Goal: Information Seeking & Learning: Learn about a topic

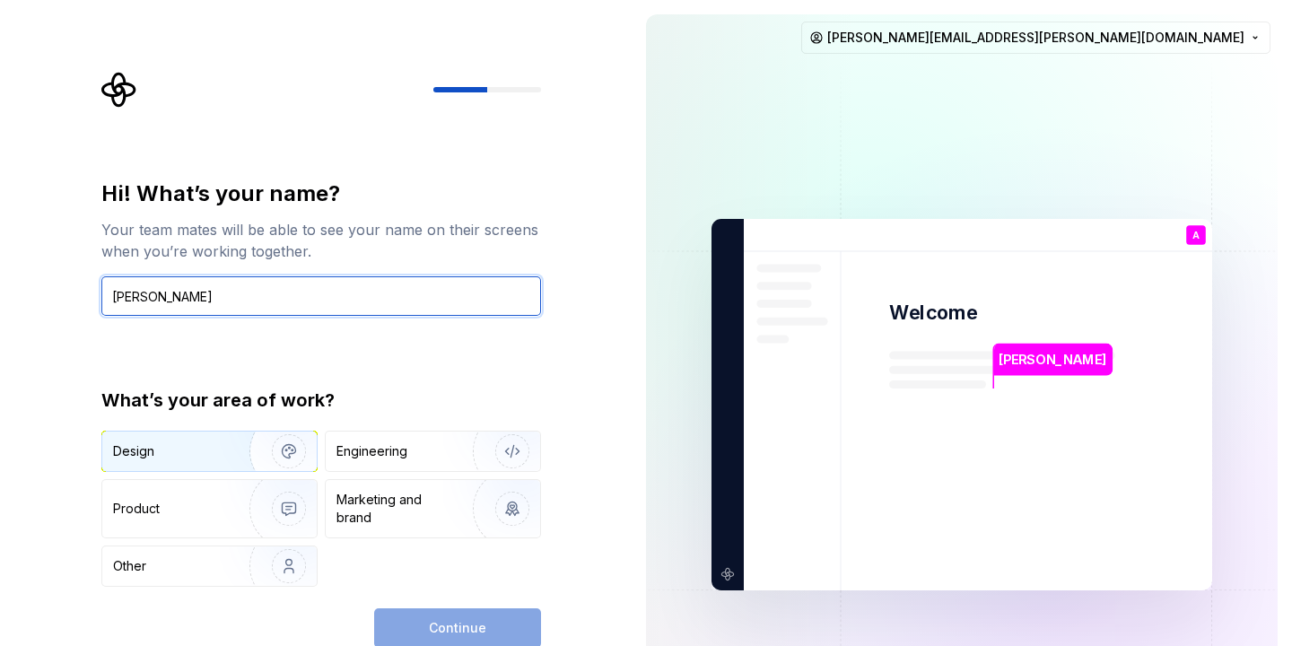
type input "[PERSON_NAME]"
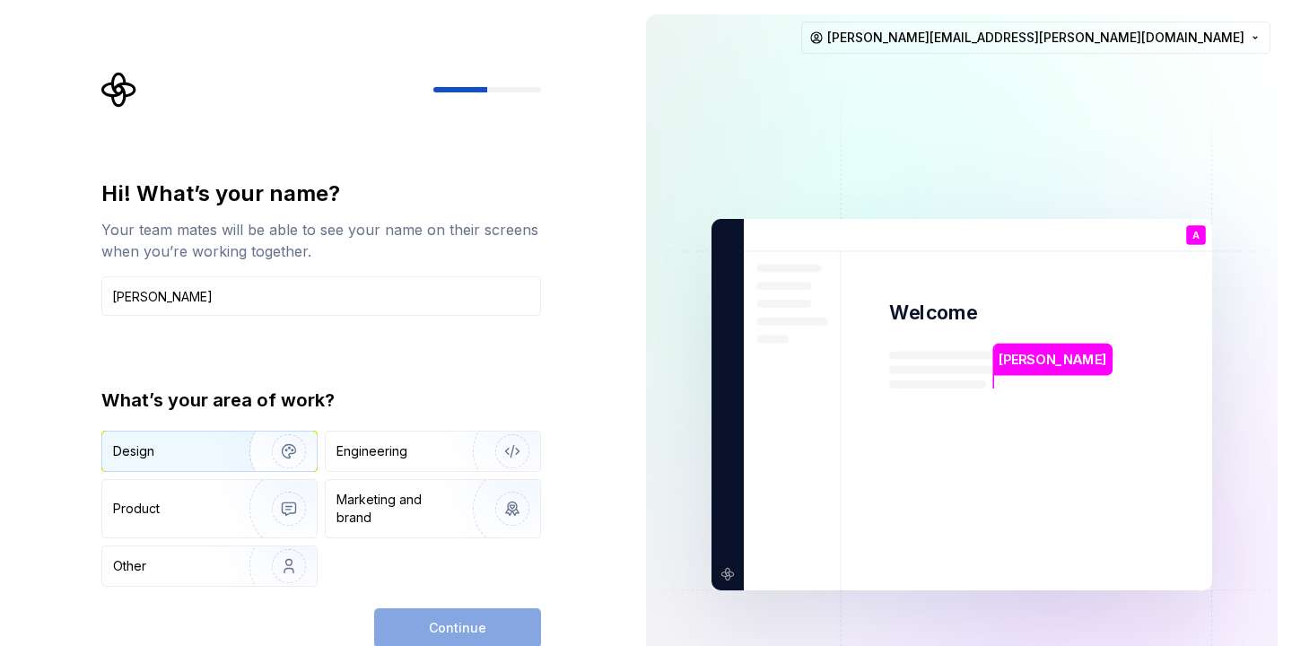
click at [292, 446] on img "button" at bounding box center [277, 451] width 115 height 120
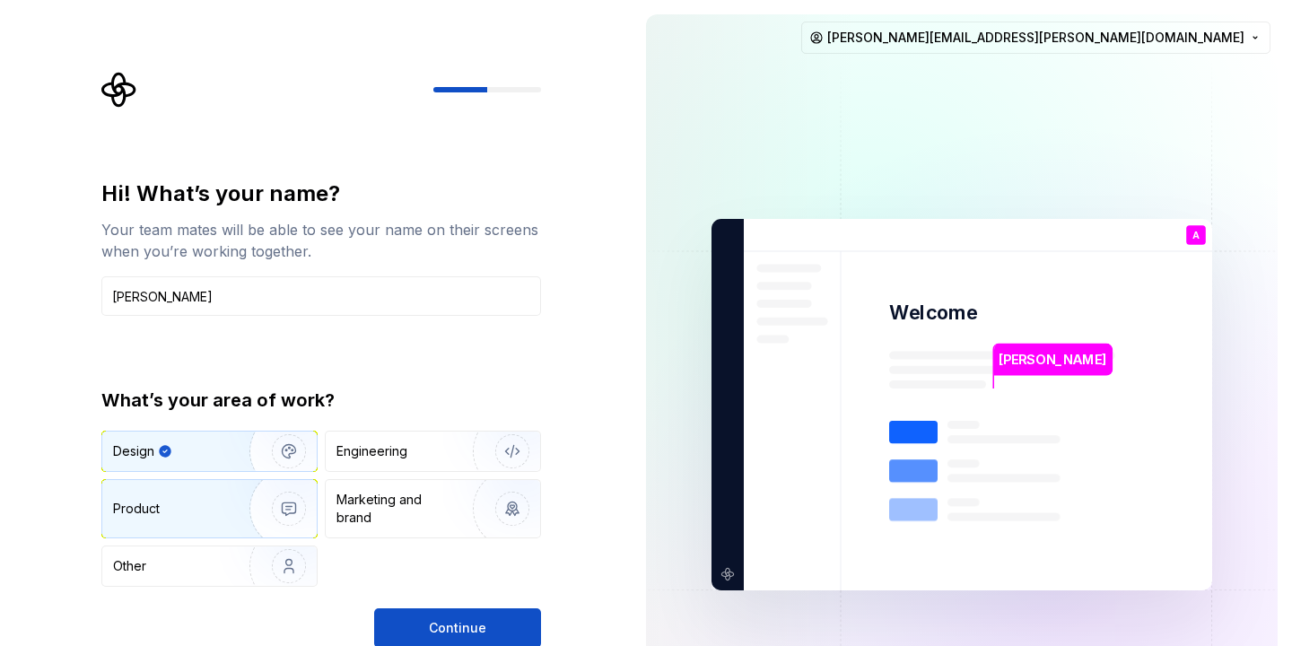
click at [293, 504] on img "button" at bounding box center [277, 509] width 115 height 120
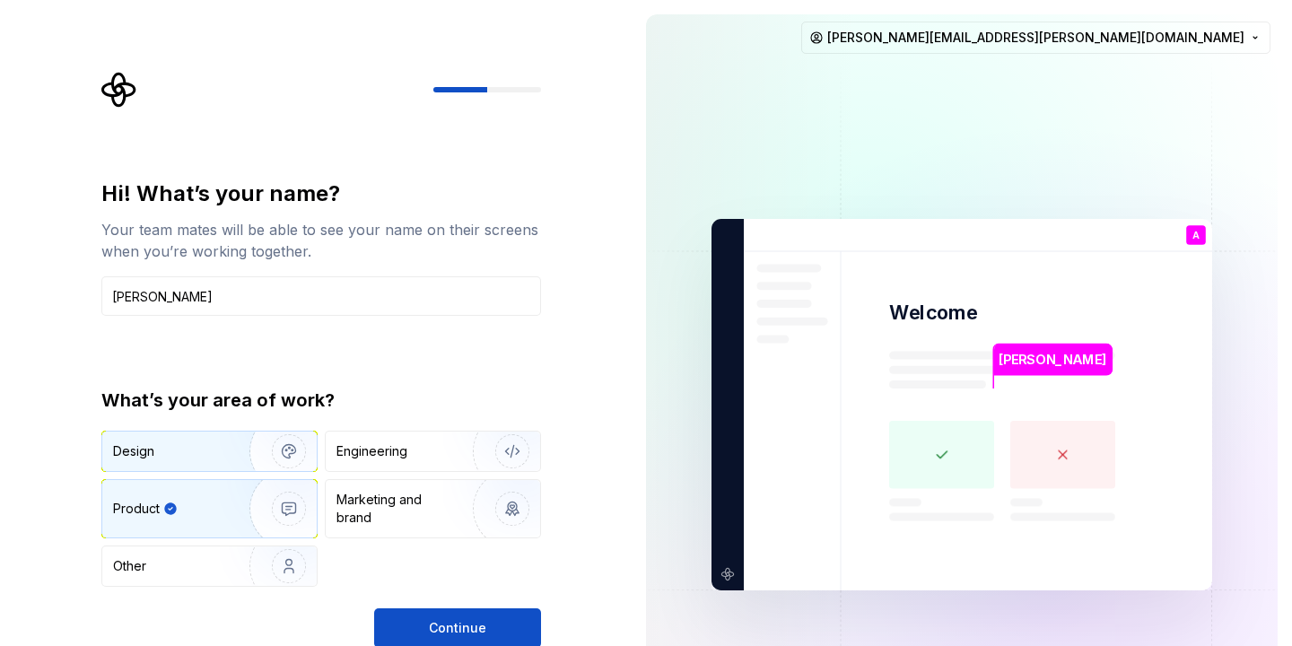
click at [281, 449] on img "button" at bounding box center [277, 451] width 115 height 120
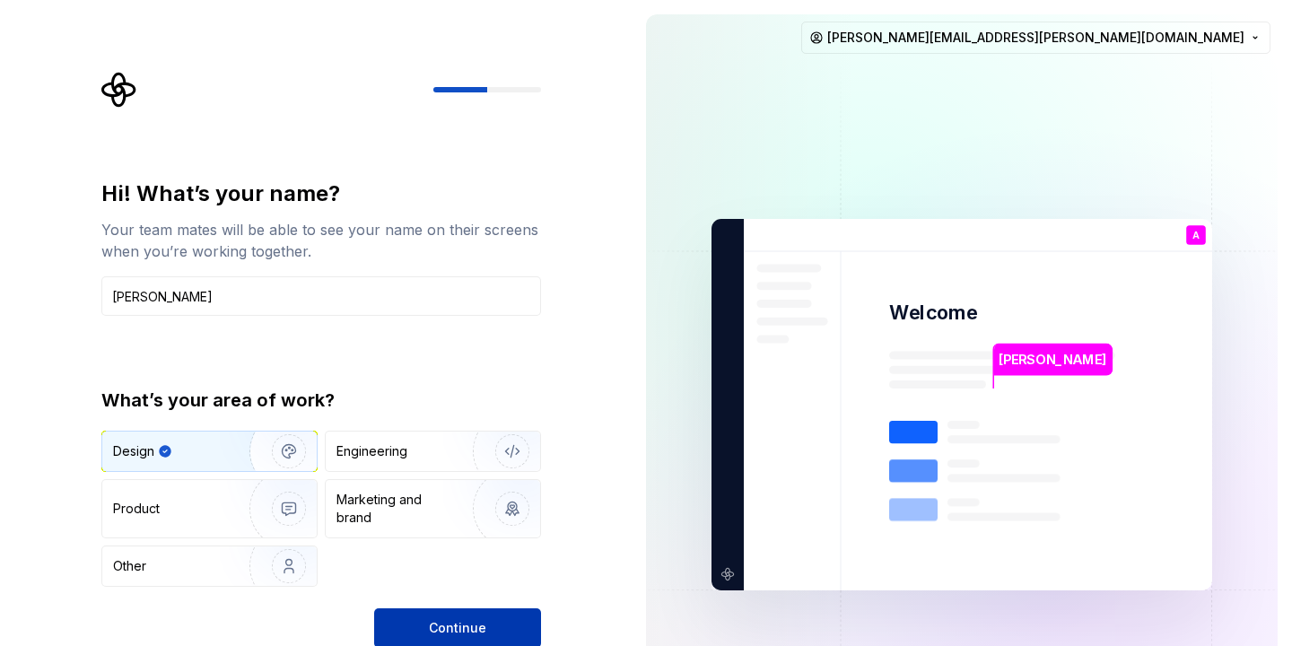
click at [424, 621] on button "Continue" at bounding box center [457, 628] width 167 height 39
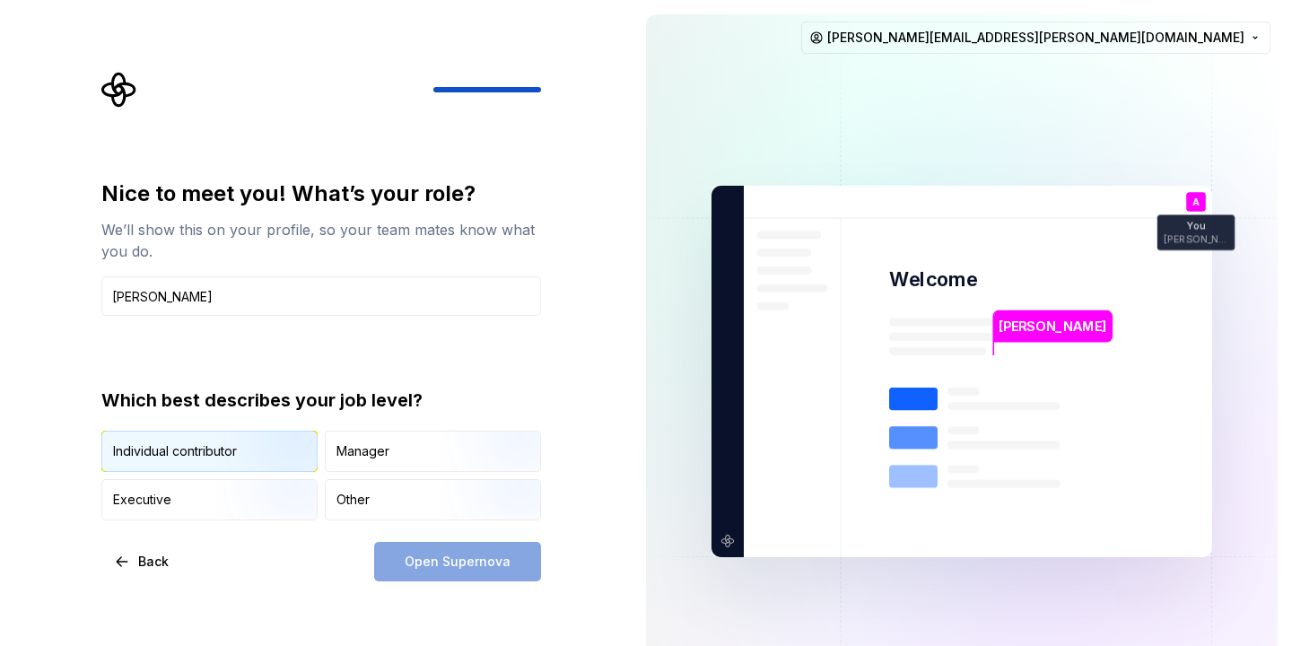
type input "[PERSON_NAME]"
click at [233, 445] on img "button" at bounding box center [273, 474] width 115 height 120
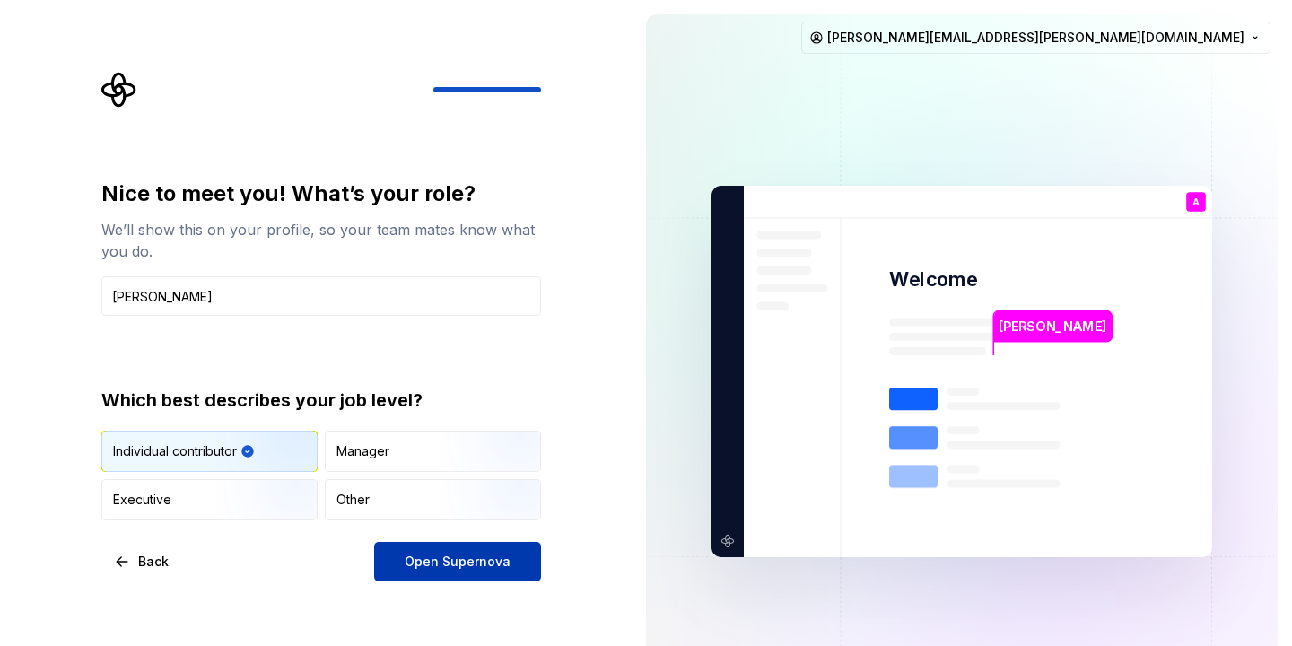
click at [433, 568] on span "Open Supernova" at bounding box center [458, 562] width 106 height 18
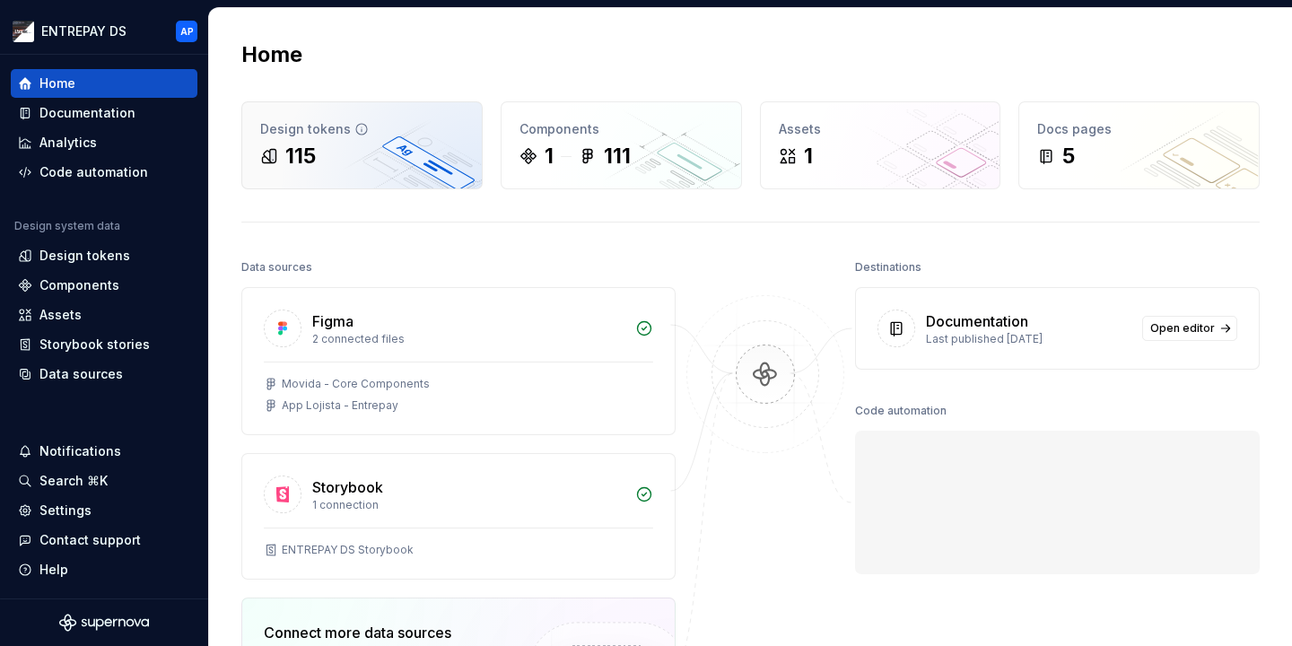
click at [408, 177] on div "Design tokens 115" at bounding box center [362, 145] width 240 height 86
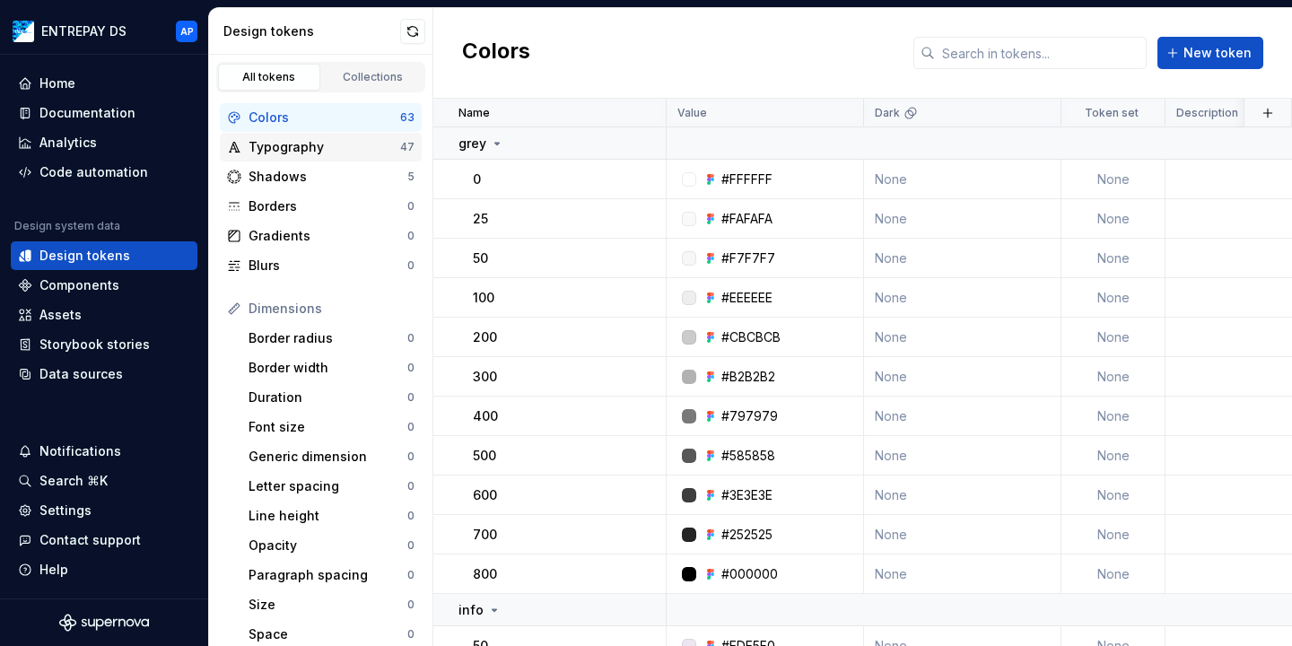
click at [343, 149] on div "Typography" at bounding box center [325, 147] width 152 height 18
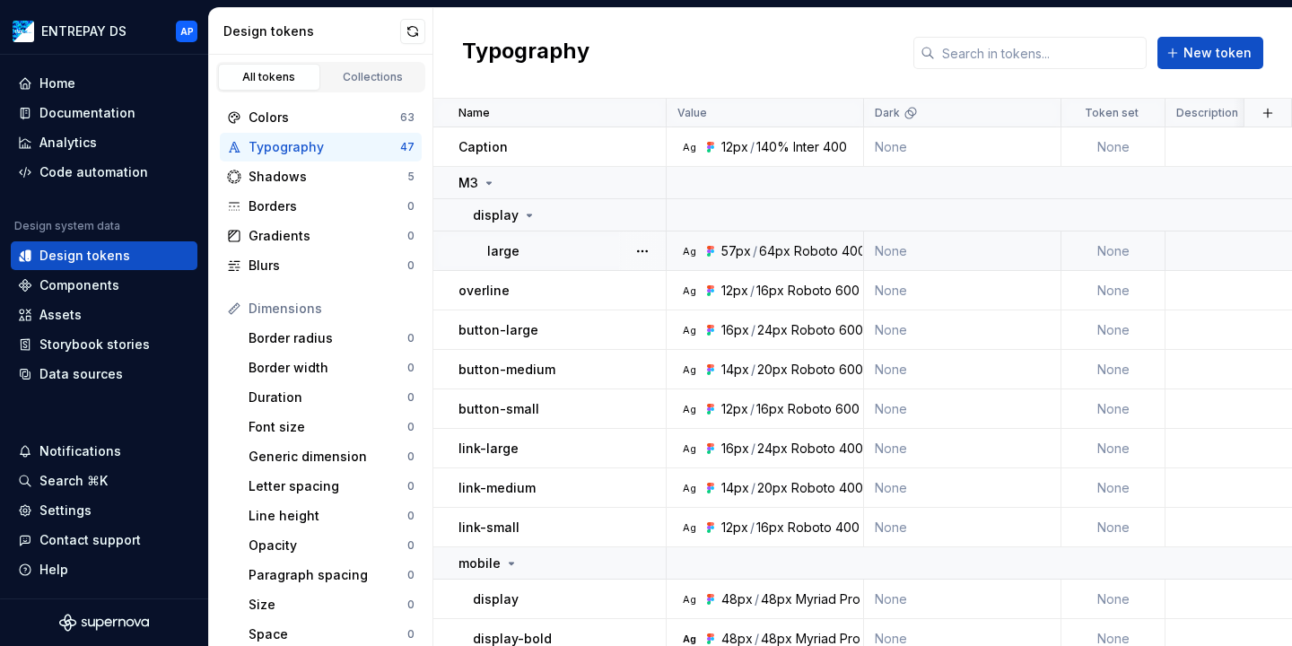
click at [713, 252] on icon at bounding box center [713, 252] width 4 height 4
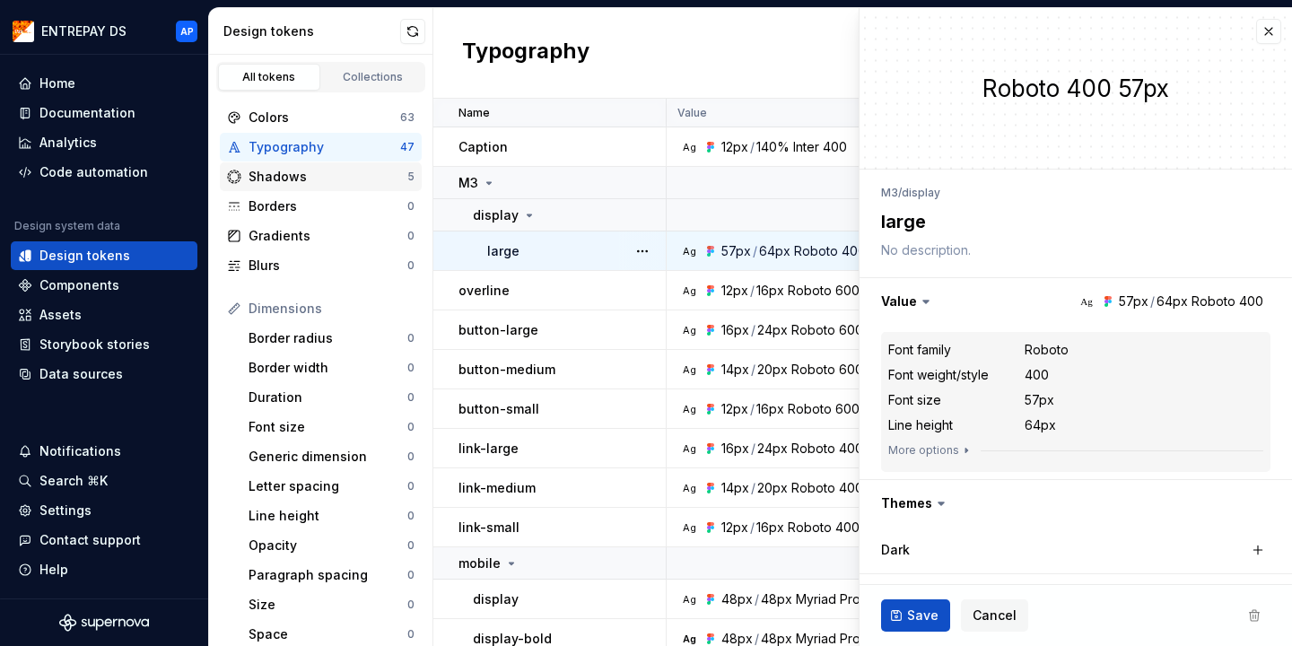
type textarea "*"
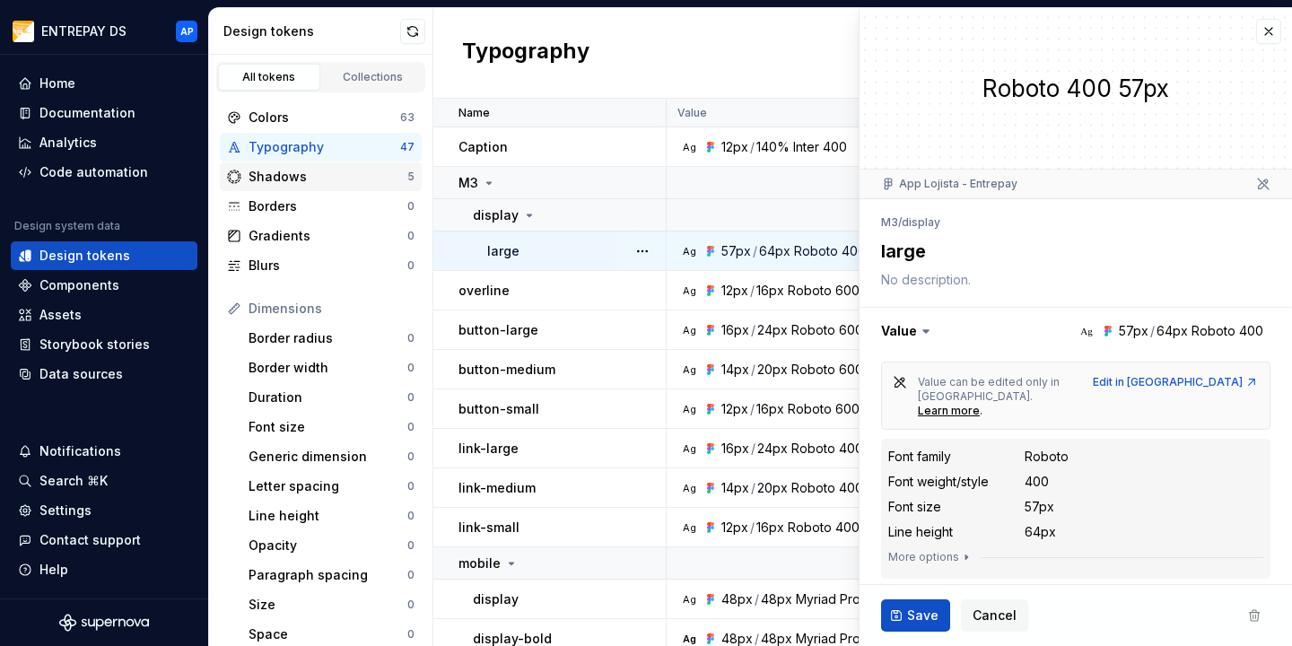
click at [371, 190] on div "Shadows 5" at bounding box center [321, 176] width 202 height 29
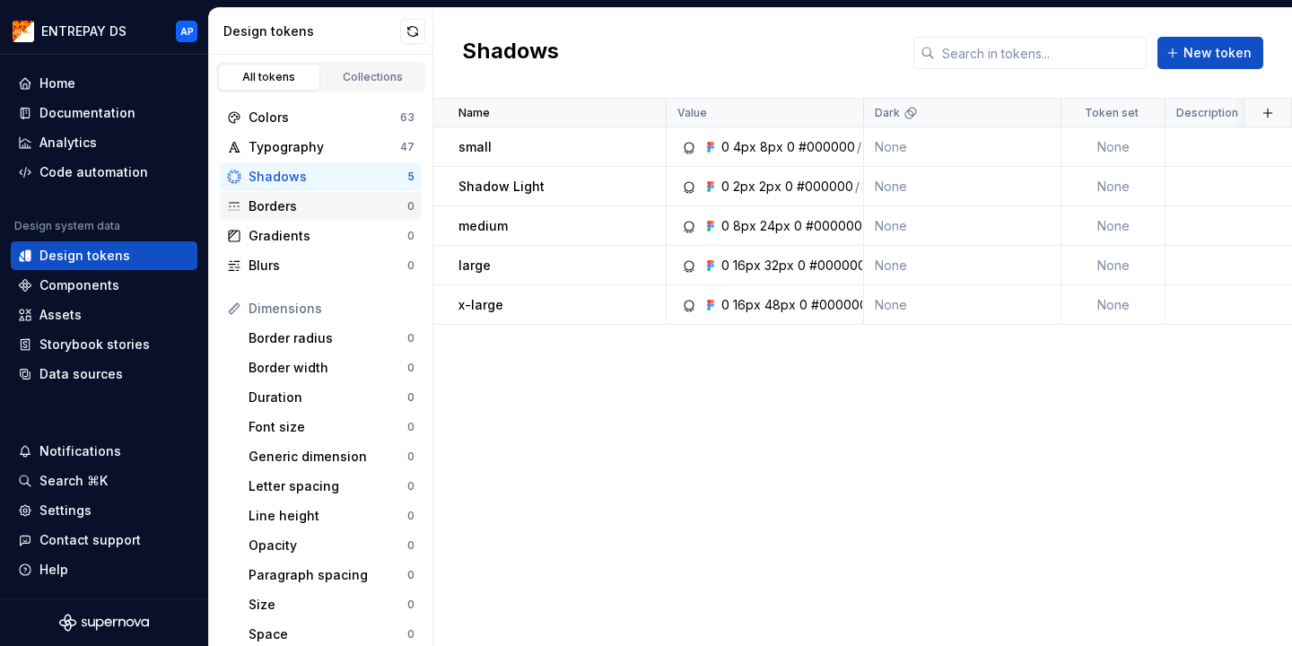
click at [363, 202] on div "Borders" at bounding box center [328, 206] width 159 height 18
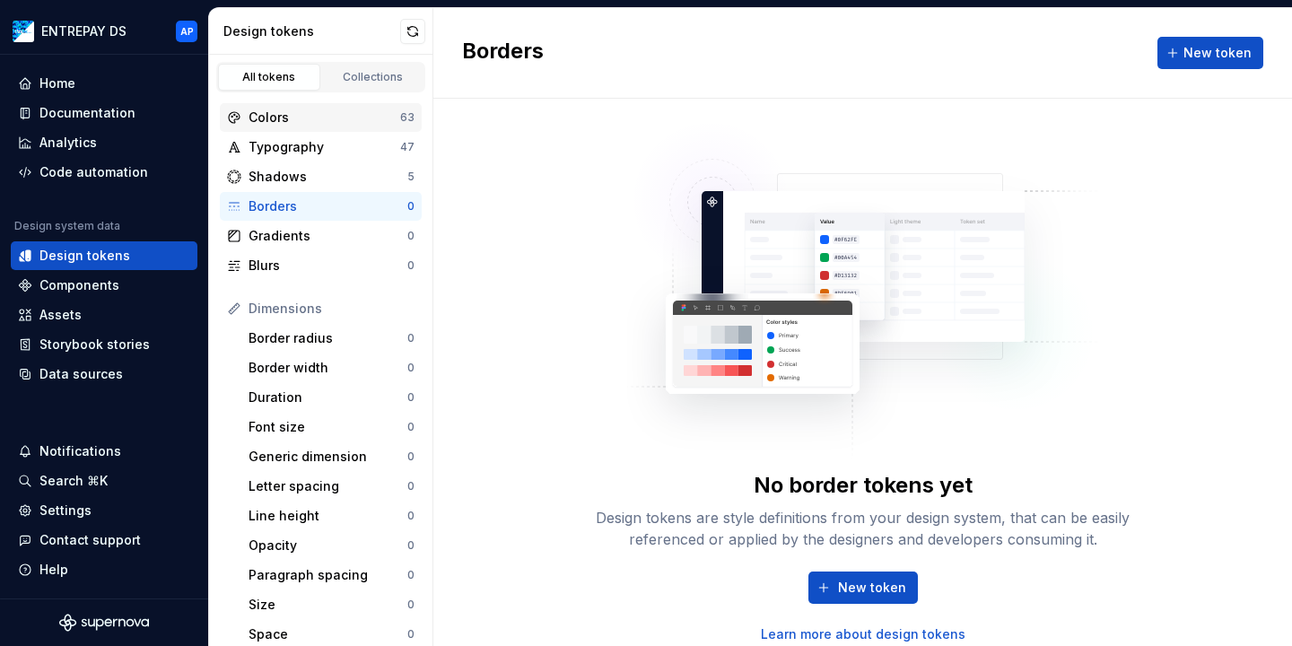
click at [322, 128] on div "Colors 63" at bounding box center [321, 117] width 202 height 29
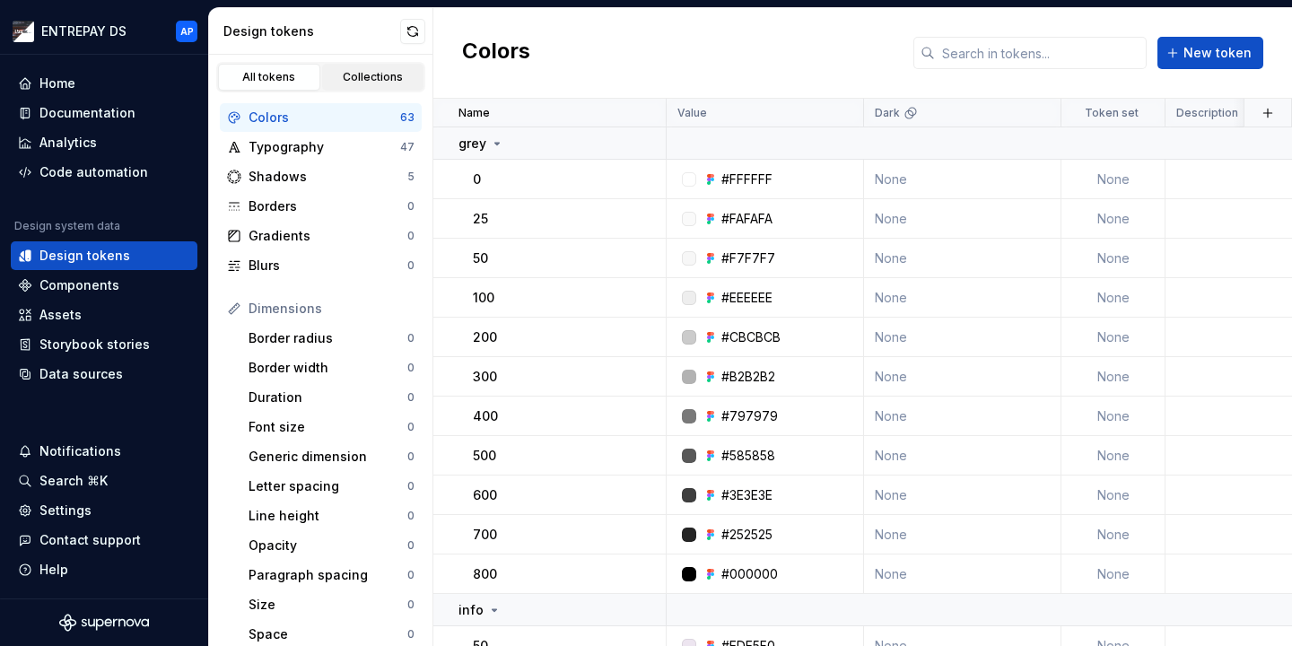
click at [384, 71] on div "Collections" at bounding box center [373, 77] width 90 height 14
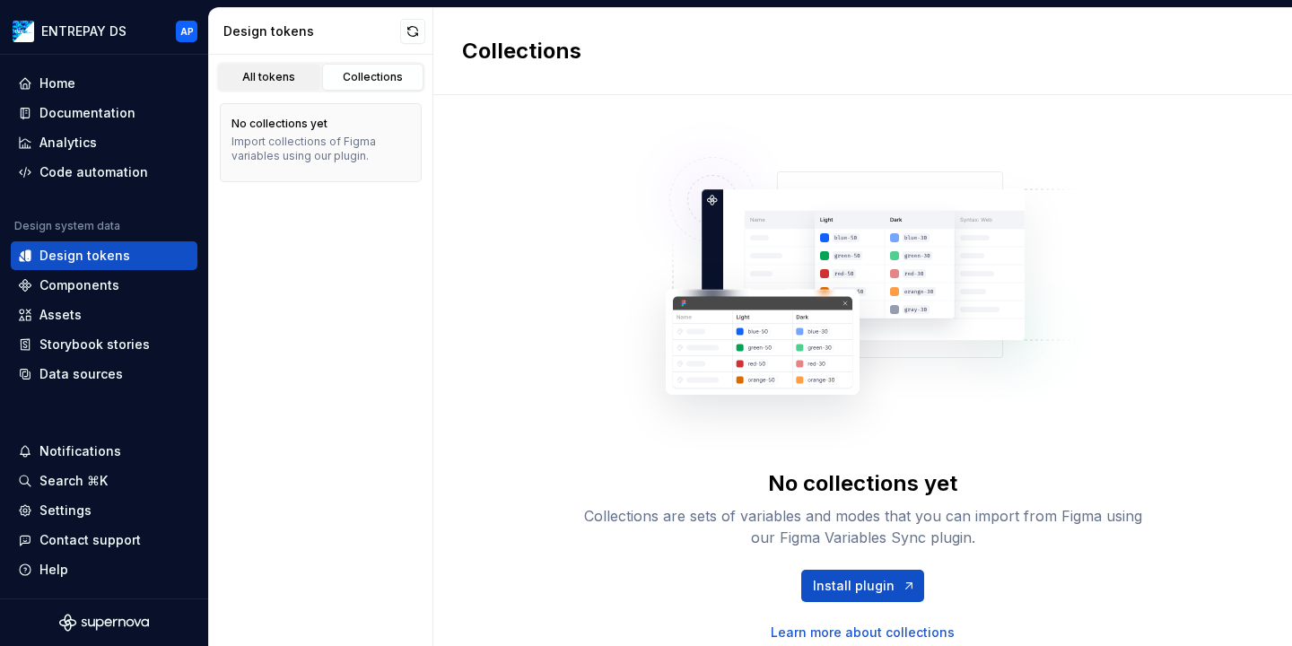
click at [316, 76] on link "All tokens" at bounding box center [269, 77] width 102 height 27
click at [292, 76] on div "All tokens" at bounding box center [269, 77] width 90 height 14
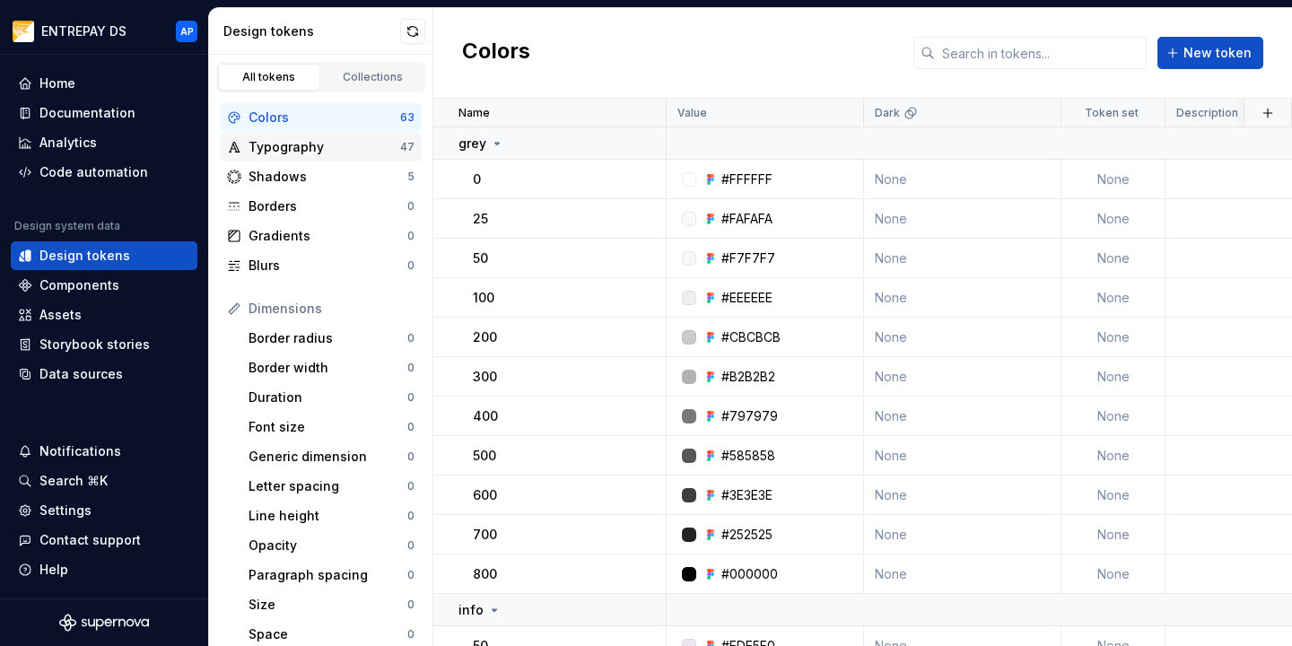
click at [313, 139] on div "Typography" at bounding box center [325, 147] width 152 height 18
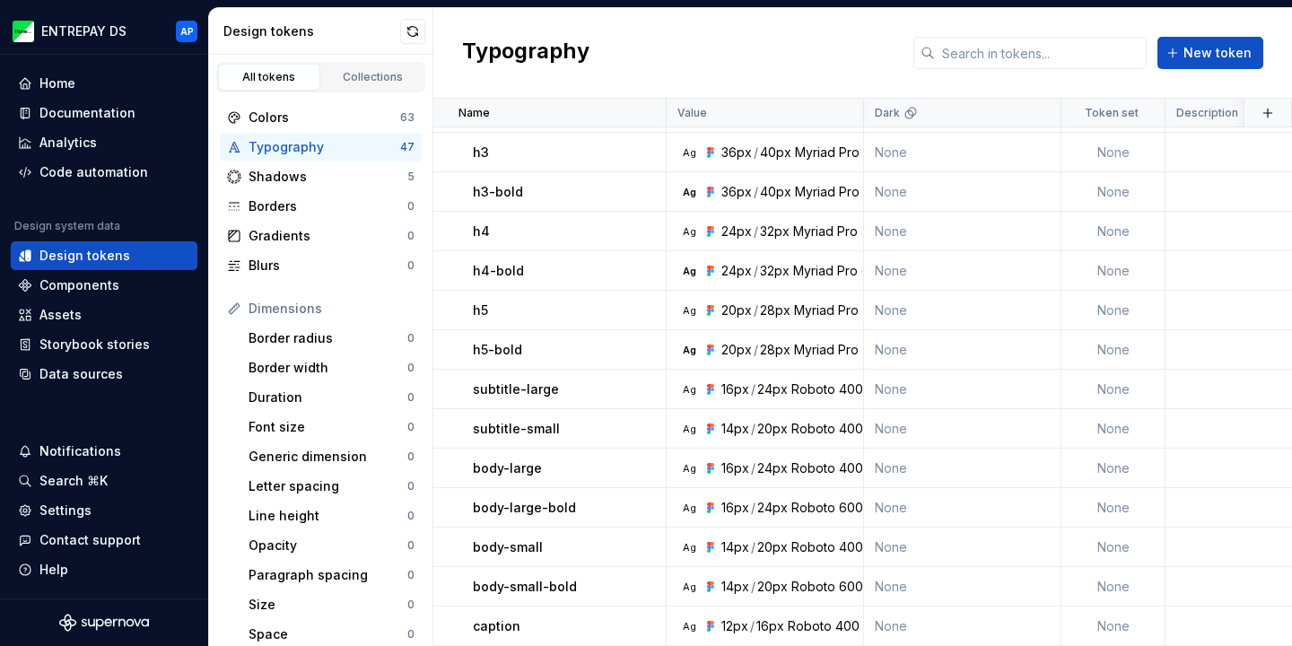
scroll to position [1467, 0]
click at [73, 287] on div "Components" at bounding box center [79, 285] width 80 height 18
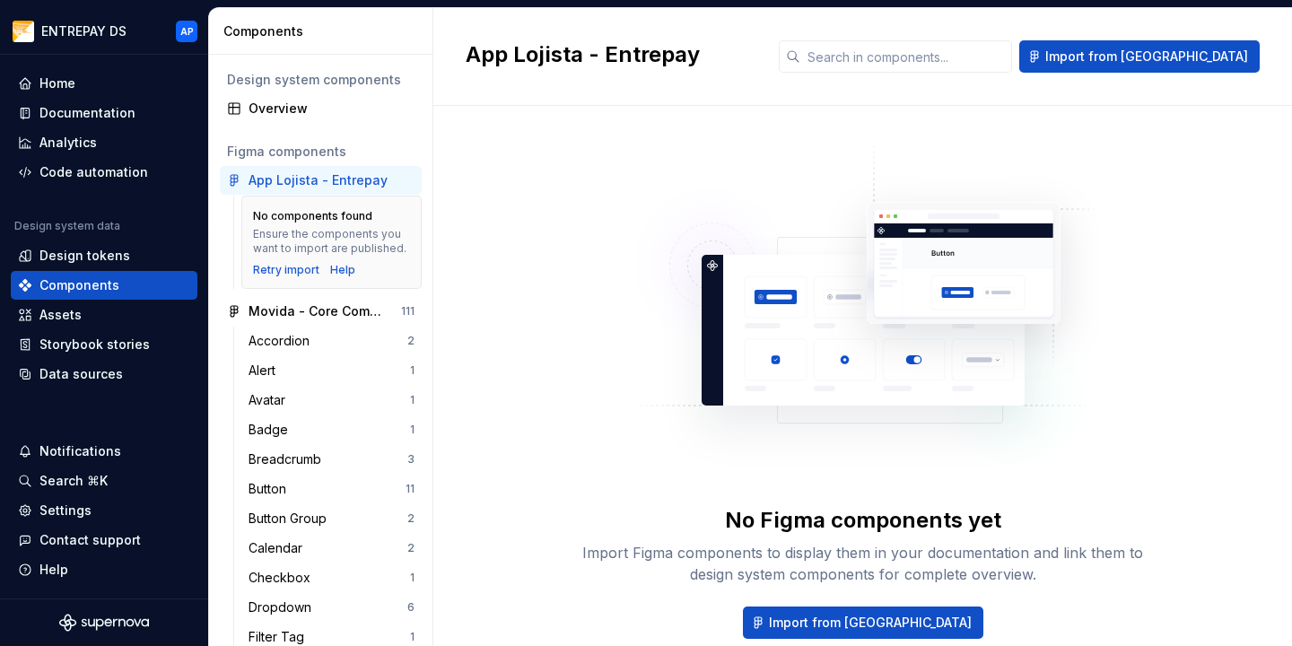
click at [329, 185] on div "App Lojista - Entrepay" at bounding box center [318, 180] width 139 height 18
click at [281, 342] on div "Accordion" at bounding box center [283, 341] width 68 height 18
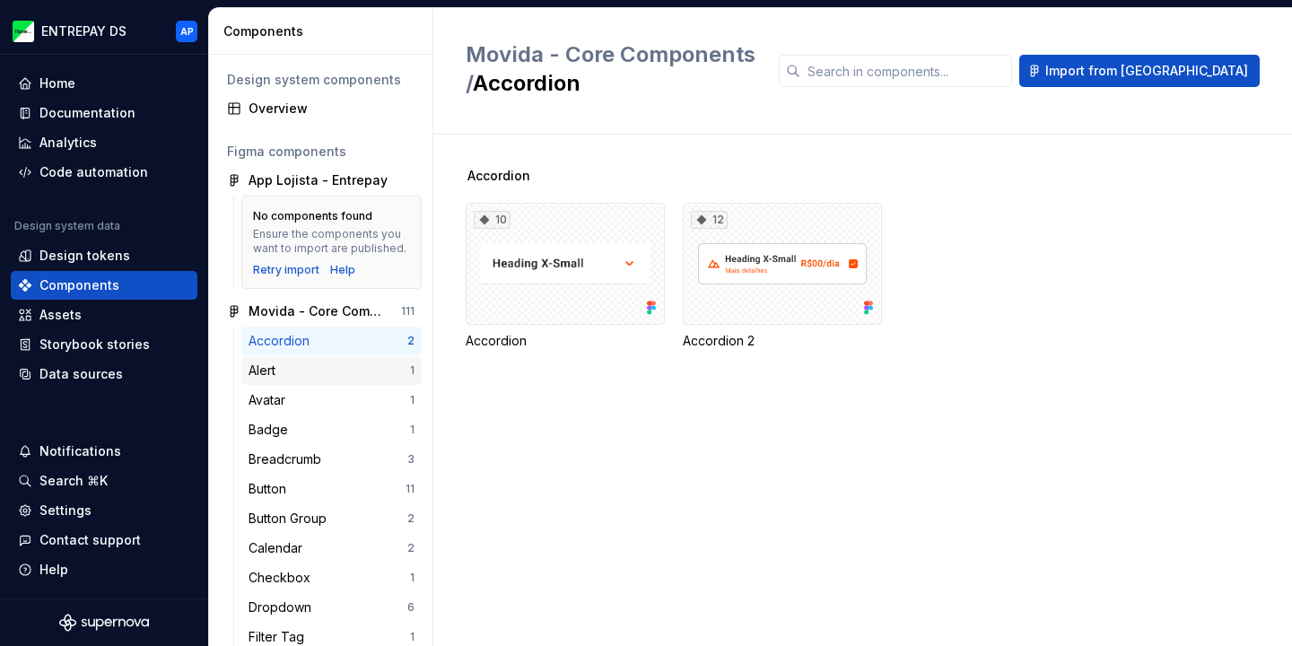
click at [293, 362] on div "Alert" at bounding box center [330, 371] width 162 height 18
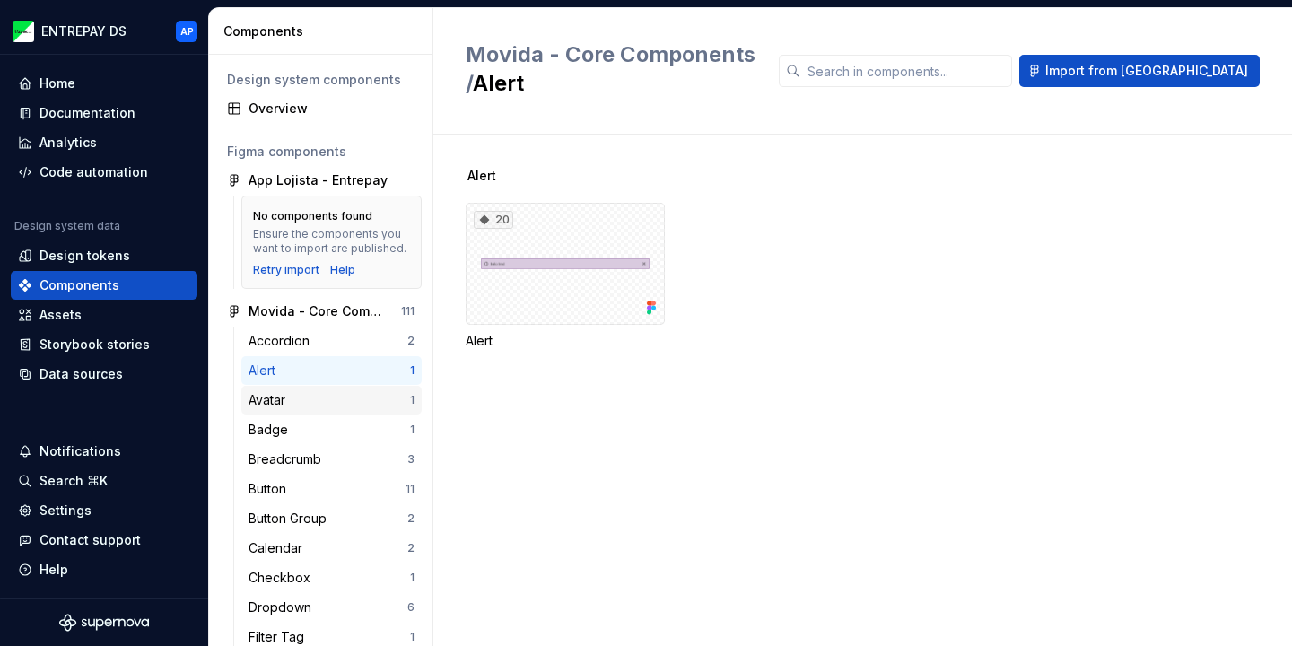
click at [293, 390] on div "Avatar 1" at bounding box center [331, 400] width 180 height 29
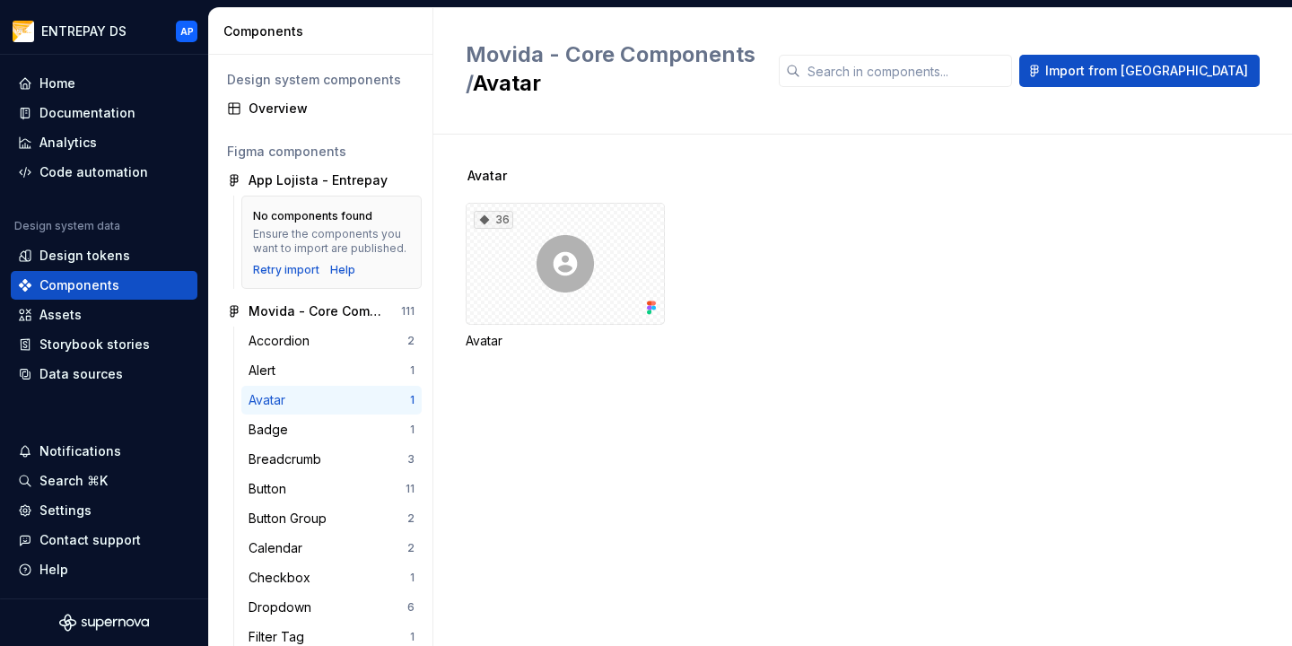
click at [298, 400] on div "Avatar" at bounding box center [330, 400] width 162 height 18
click at [293, 419] on div "Badge 1" at bounding box center [331, 430] width 180 height 29
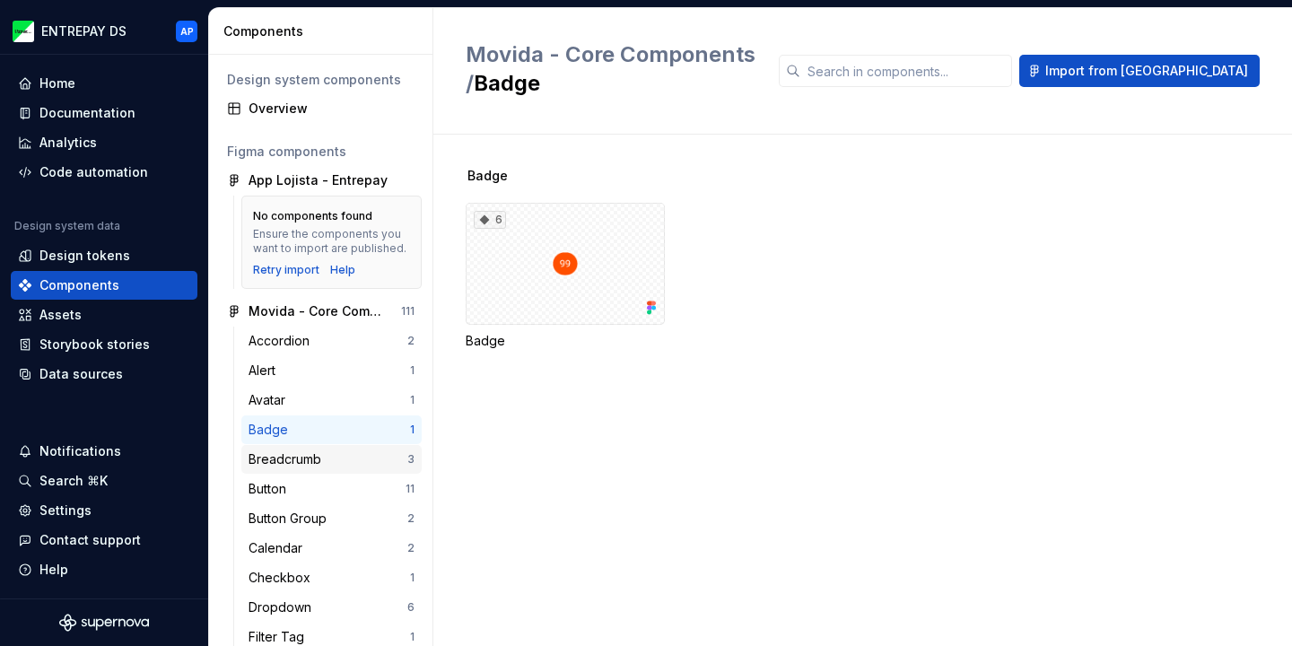
click at [281, 459] on div "Breadcrumb" at bounding box center [289, 460] width 80 height 18
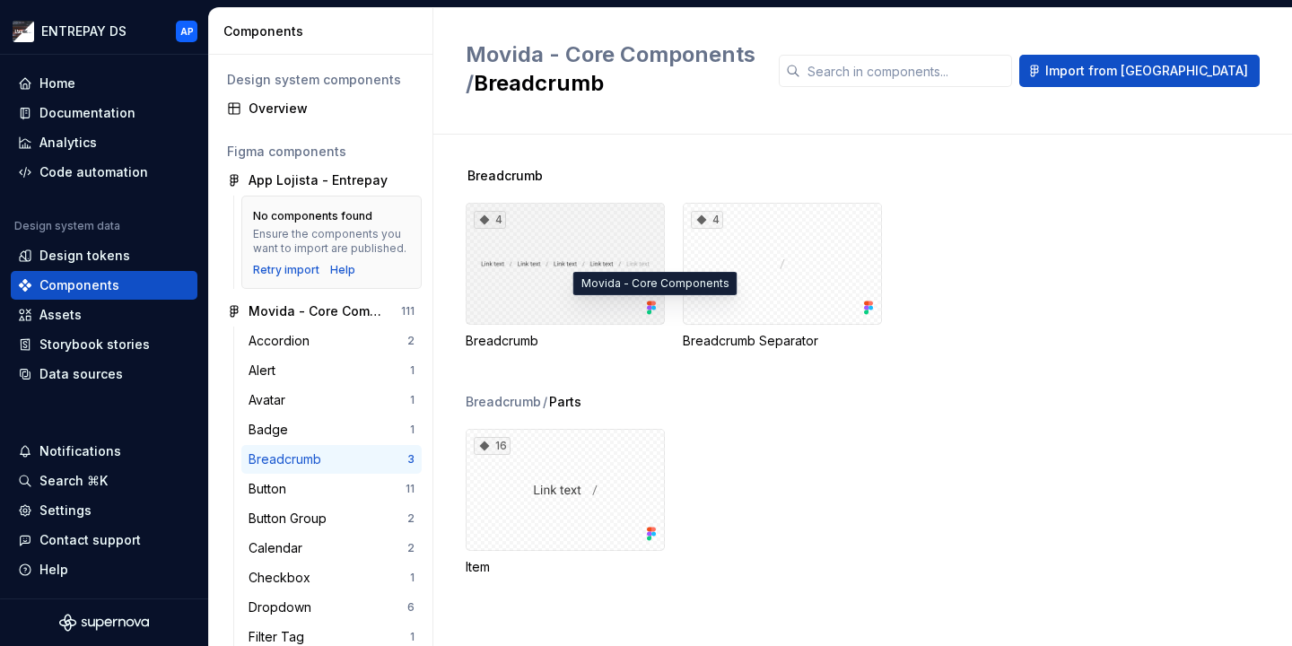
click at [652, 310] on icon at bounding box center [654, 308] width 4 height 4
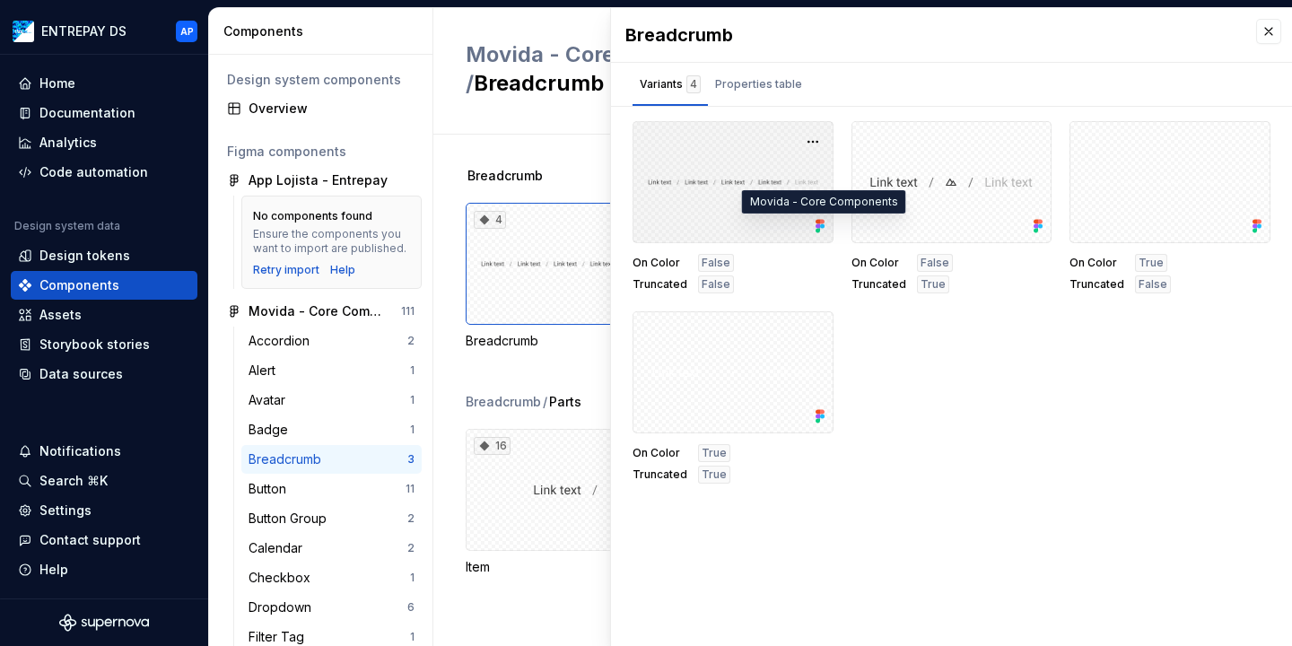
click at [812, 226] on icon at bounding box center [820, 226] width 18 height 18
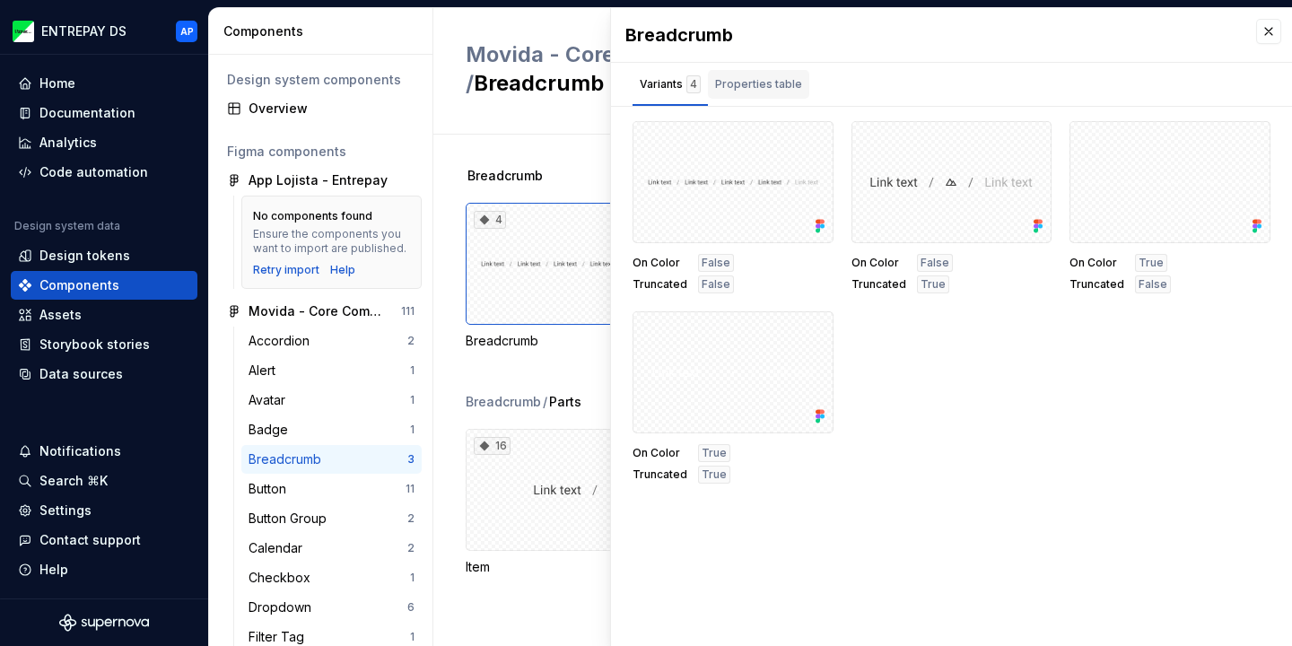
click at [756, 88] on div "Properties table" at bounding box center [758, 84] width 87 height 18
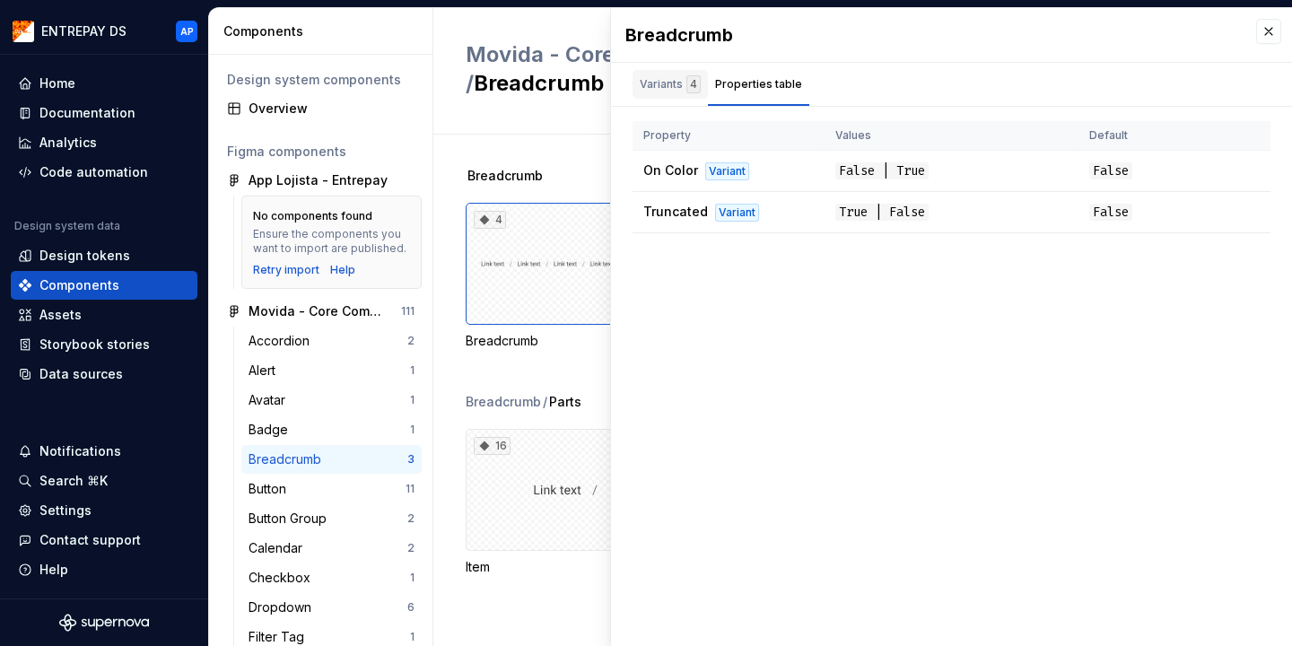
click at [705, 91] on div "Variants 4" at bounding box center [670, 84] width 75 height 29
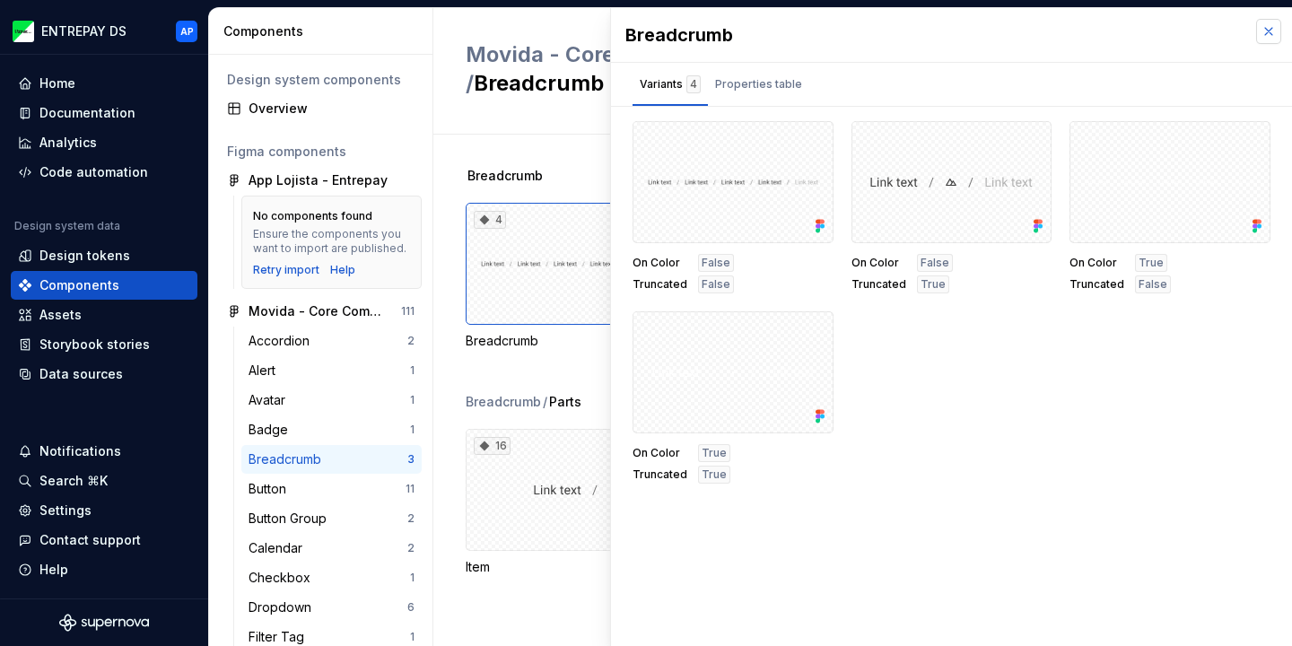
click at [1260, 36] on button "button" at bounding box center [1269, 31] width 25 height 25
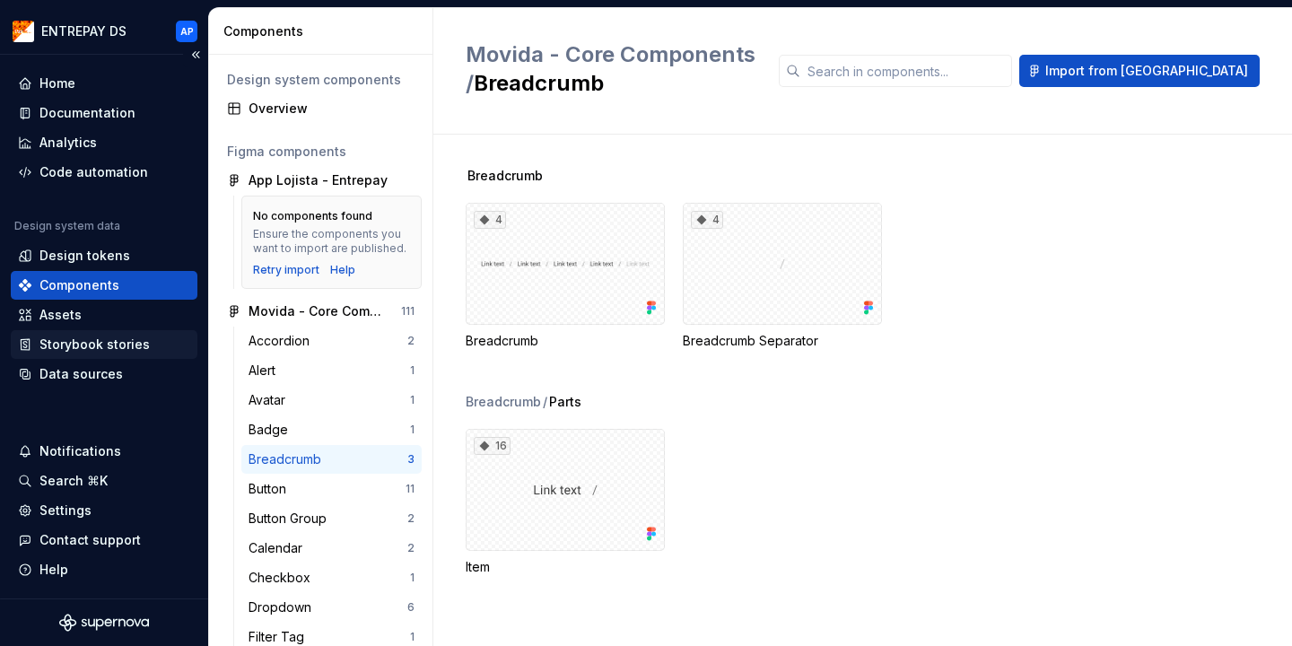
click at [81, 340] on div "Storybook stories" at bounding box center [94, 345] width 110 height 18
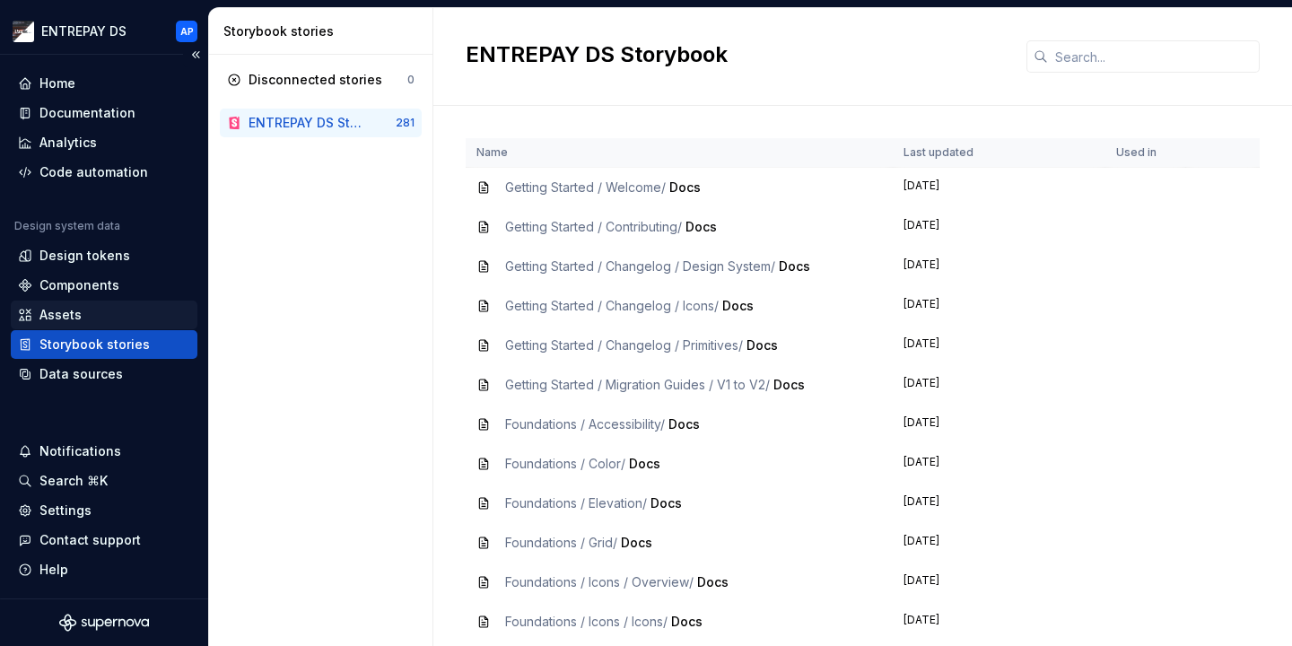
click at [78, 320] on div "Assets" at bounding box center [60, 315] width 42 height 18
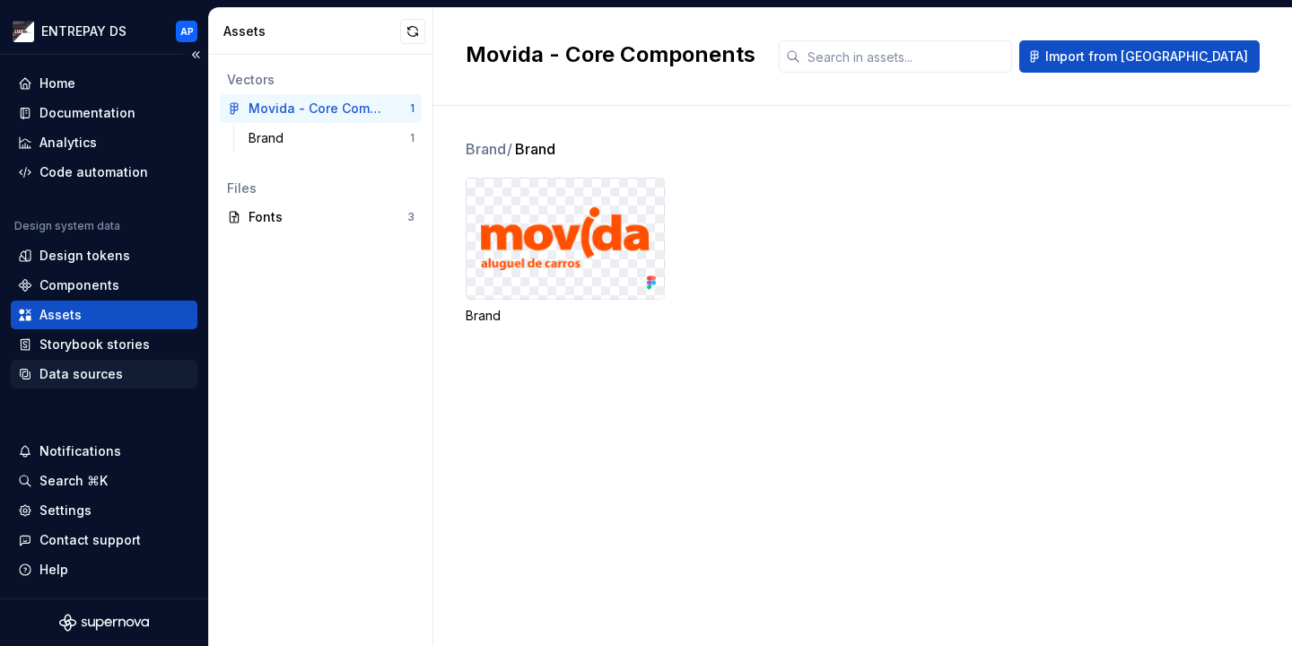
click at [72, 386] on div "Data sources" at bounding box center [104, 374] width 187 height 29
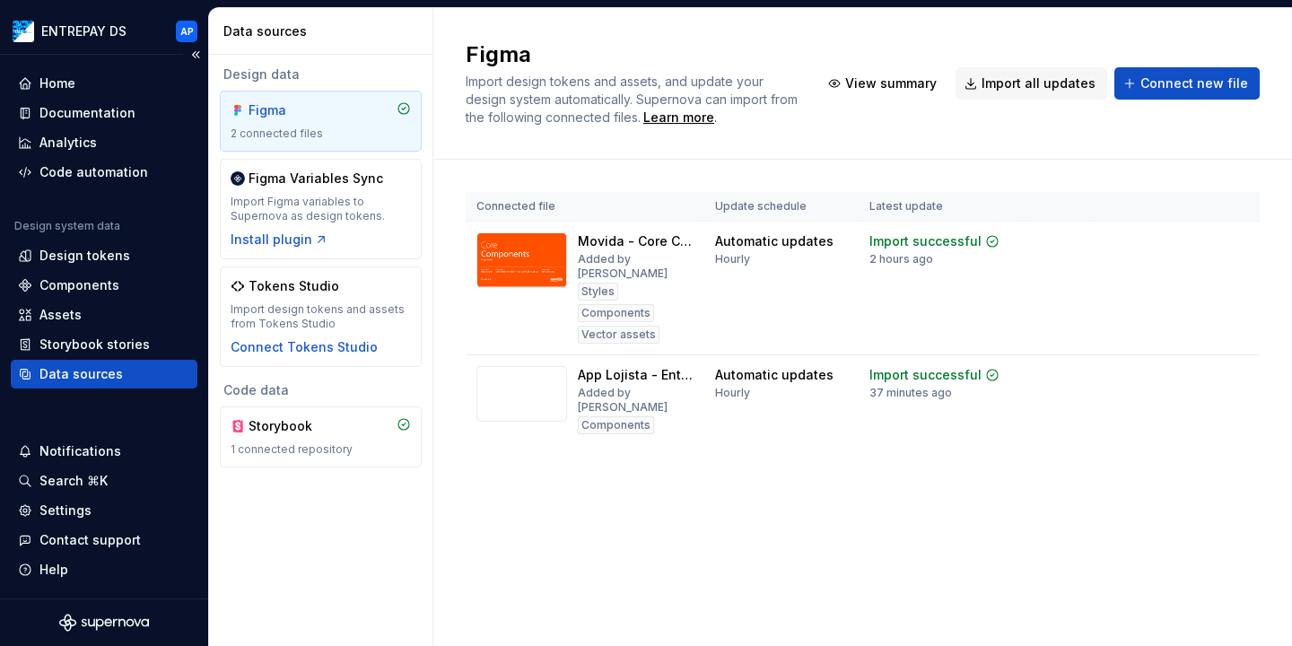
click at [74, 382] on div "Data sources" at bounding box center [80, 374] width 83 height 18
click at [504, 249] on img at bounding box center [522, 260] width 91 height 56
click at [1179, 243] on span "View summary" at bounding box center [1168, 241] width 79 height 14
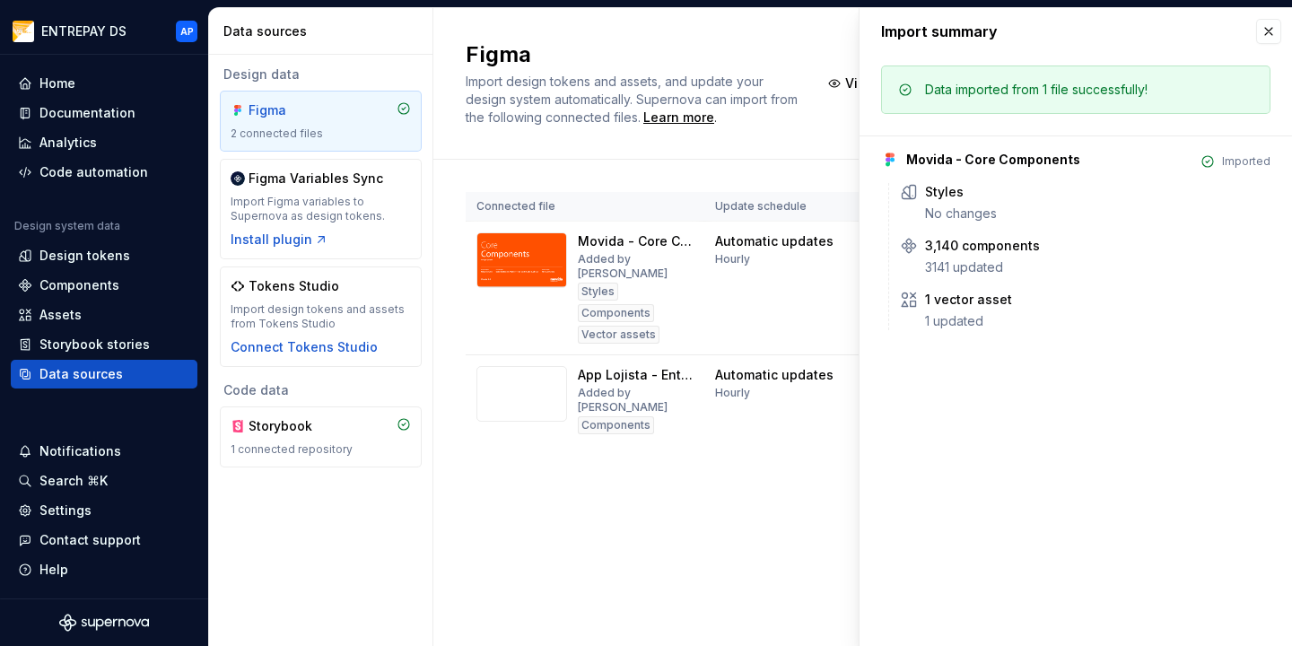
click at [1035, 167] on div "Movida - Core Components" at bounding box center [993, 160] width 174 height 18
click at [785, 192] on th "Update schedule" at bounding box center [782, 207] width 154 height 30
click at [783, 192] on th "Update schedule" at bounding box center [782, 207] width 154 height 30
click at [1267, 25] on button "button" at bounding box center [1269, 31] width 25 height 25
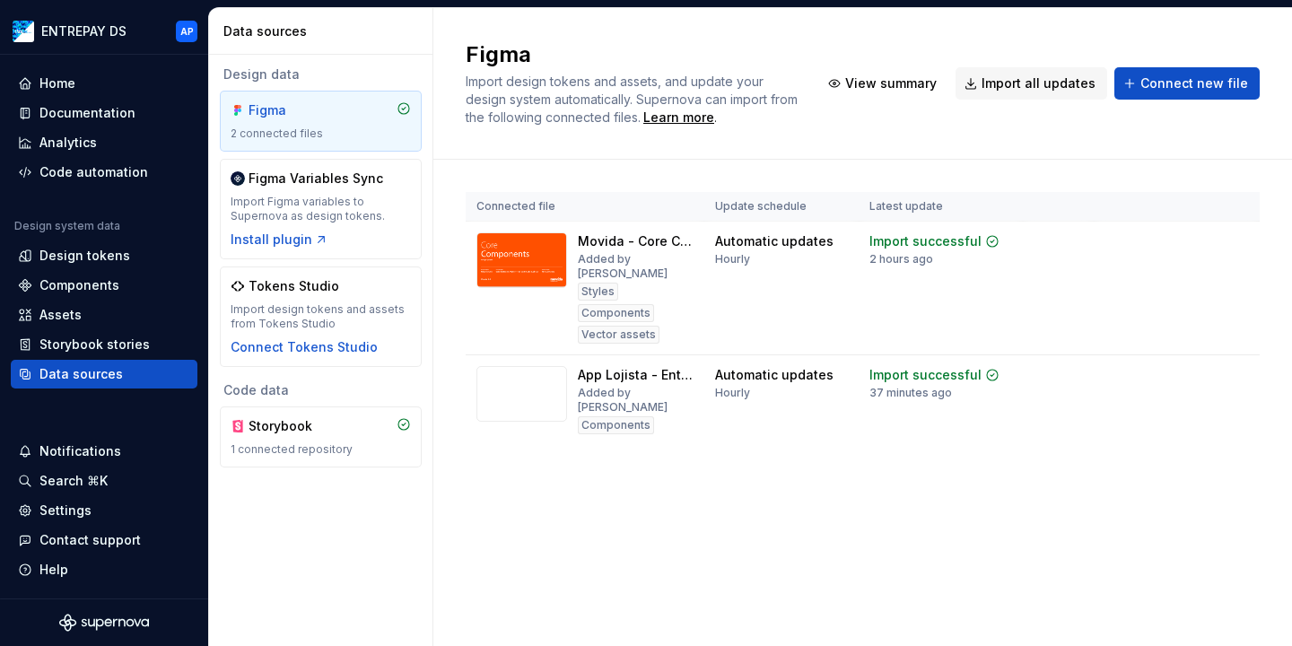
click at [311, 136] on div "2 connected files" at bounding box center [321, 134] width 180 height 14
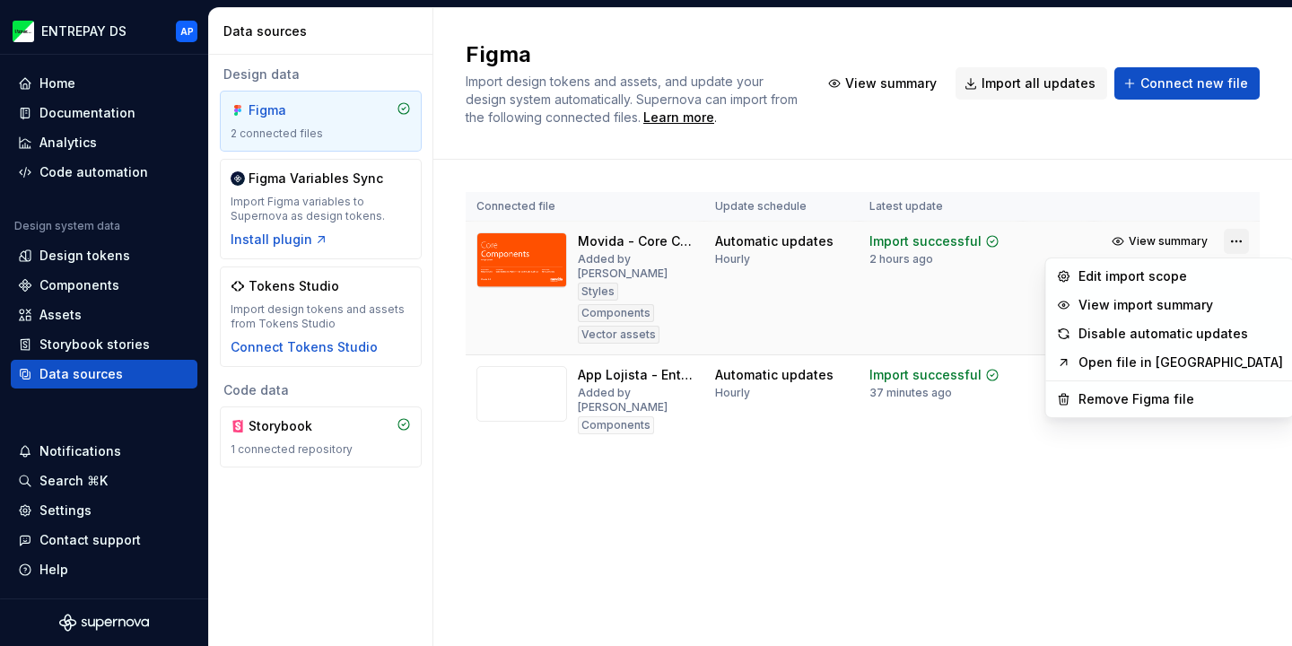
click at [1238, 246] on html "ENTREPAY DS AP Home Documentation Analytics Code automation Design system data …" at bounding box center [646, 323] width 1292 height 646
click at [1125, 362] on link "Open file in [GEOGRAPHIC_DATA]" at bounding box center [1181, 363] width 205 height 18
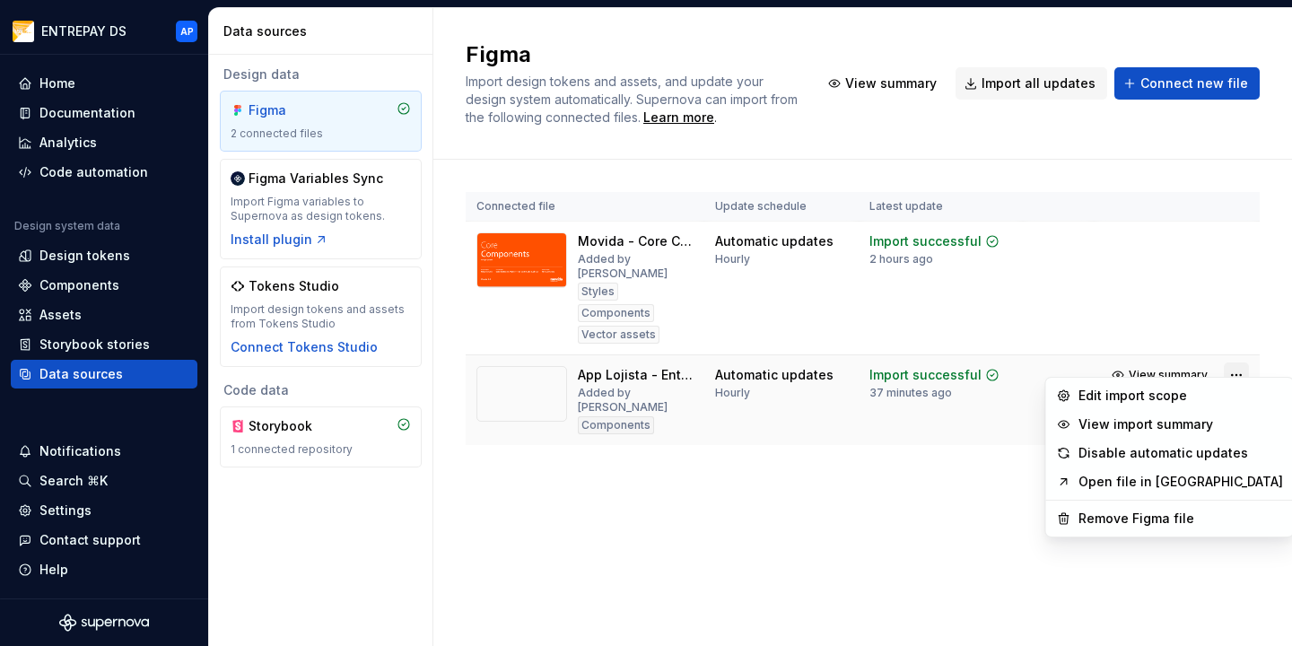
click at [1239, 360] on html "ENTREPAY DS AP Home Documentation Analytics Code automation Design system data …" at bounding box center [646, 323] width 1292 height 646
click at [1143, 487] on link "Open file in [GEOGRAPHIC_DATA]" at bounding box center [1181, 482] width 205 height 18
